Goal: Information Seeking & Learning: Check status

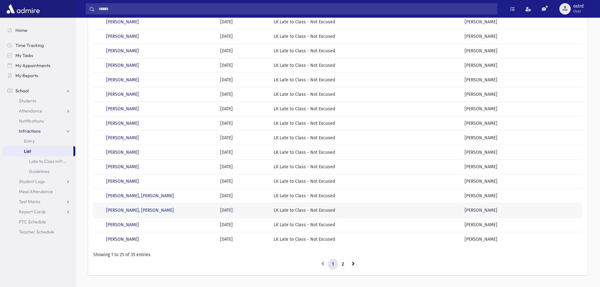
scroll to position [220, 0]
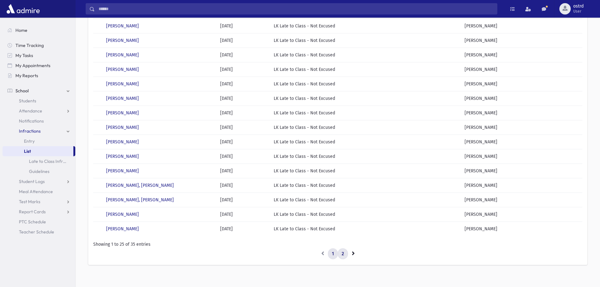
click at [341, 253] on link "2" at bounding box center [343, 253] width 10 height 11
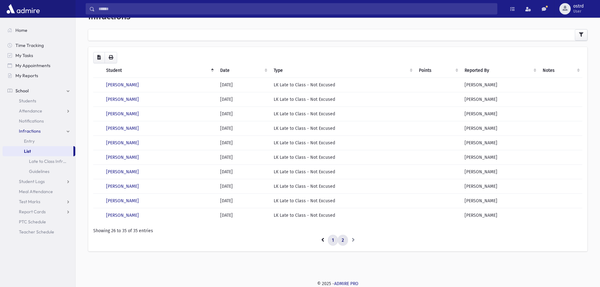
click at [333, 239] on link "1" at bounding box center [333, 240] width 10 height 11
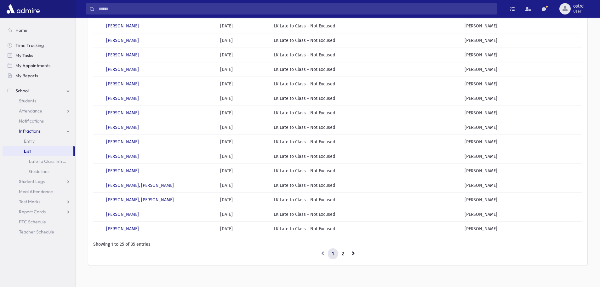
scroll to position [226, 0]
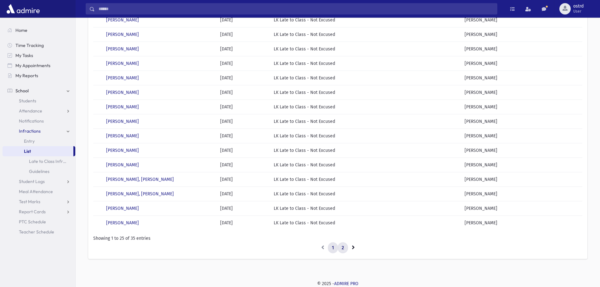
click at [342, 244] on link "2" at bounding box center [343, 247] width 10 height 11
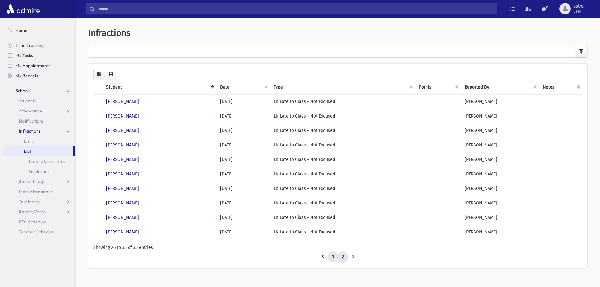
click at [333, 257] on link "1" at bounding box center [333, 256] width 10 height 11
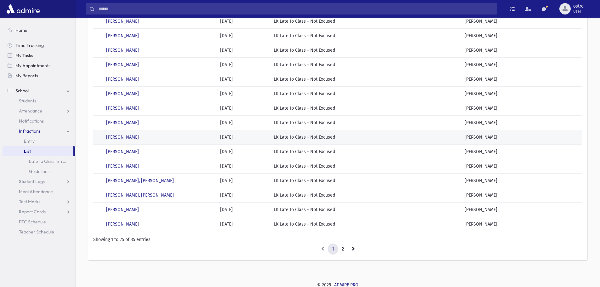
scroll to position [226, 0]
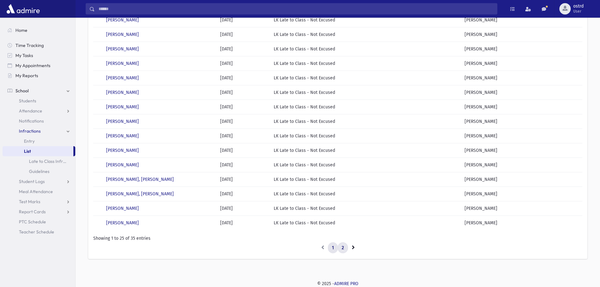
click at [344, 247] on link "2" at bounding box center [343, 247] width 10 height 11
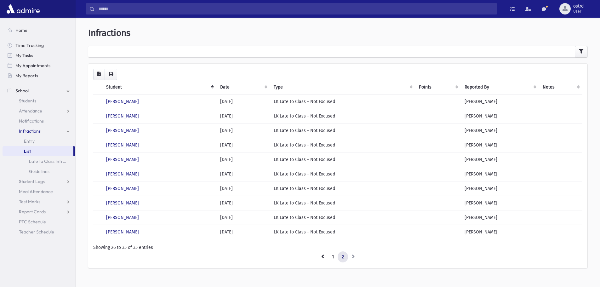
click at [29, 151] on span "List" at bounding box center [27, 151] width 7 height 6
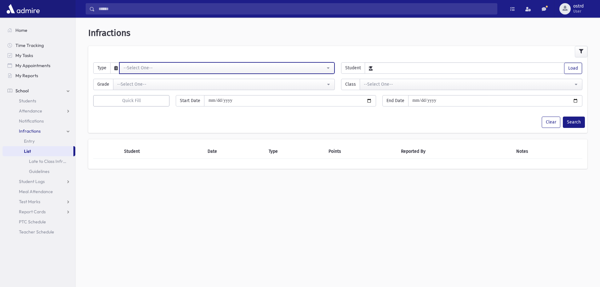
click at [177, 69] on div "--Select One--" at bounding box center [224, 68] width 202 height 7
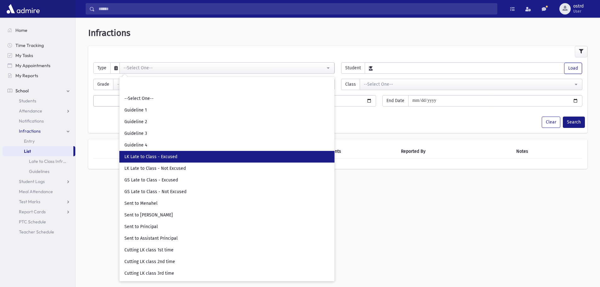
click at [173, 157] on span "LK Late to Class - Excused" at bounding box center [150, 157] width 53 height 6
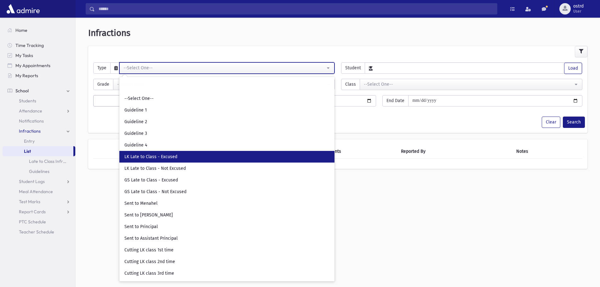
select select "**"
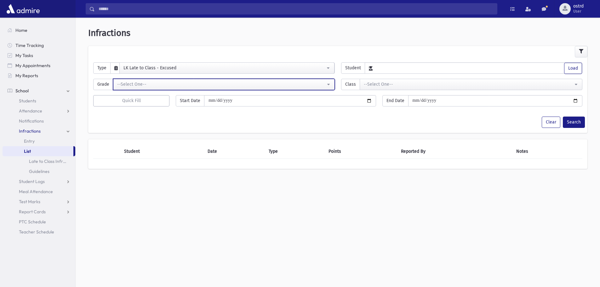
click at [135, 82] on div "--Select One--" at bounding box center [221, 84] width 208 height 7
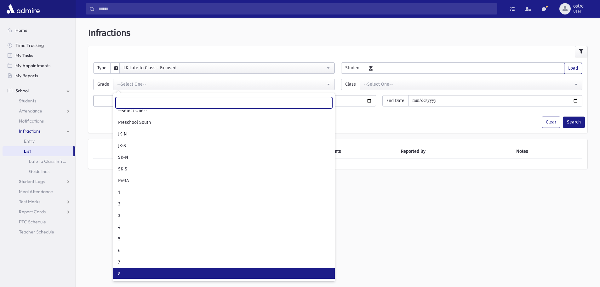
scroll to position [6, 0]
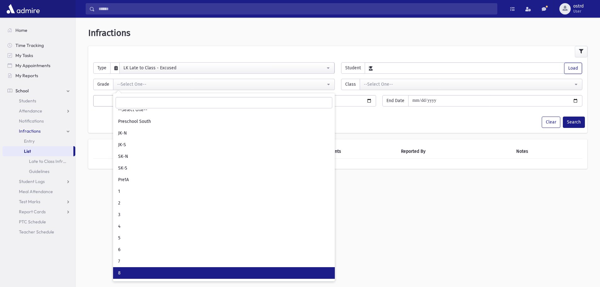
click at [144, 270] on link "8" at bounding box center [224, 273] width 222 height 12
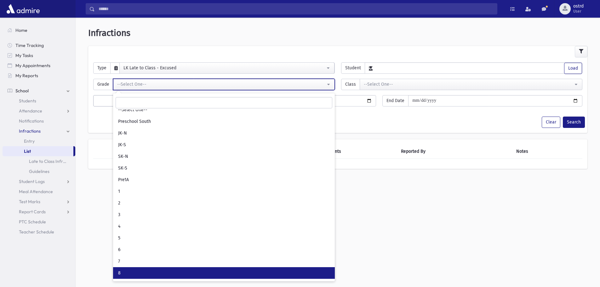
select select "*"
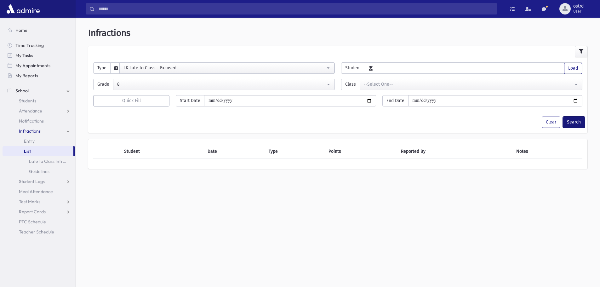
click at [572, 122] on button "Search" at bounding box center [574, 122] width 22 height 11
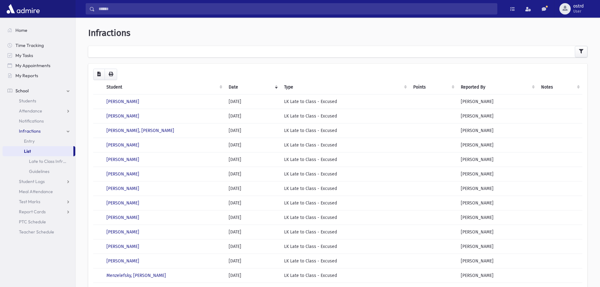
click at [118, 88] on th "Student" at bounding box center [164, 87] width 122 height 14
